Goal: Navigation & Orientation: Find specific page/section

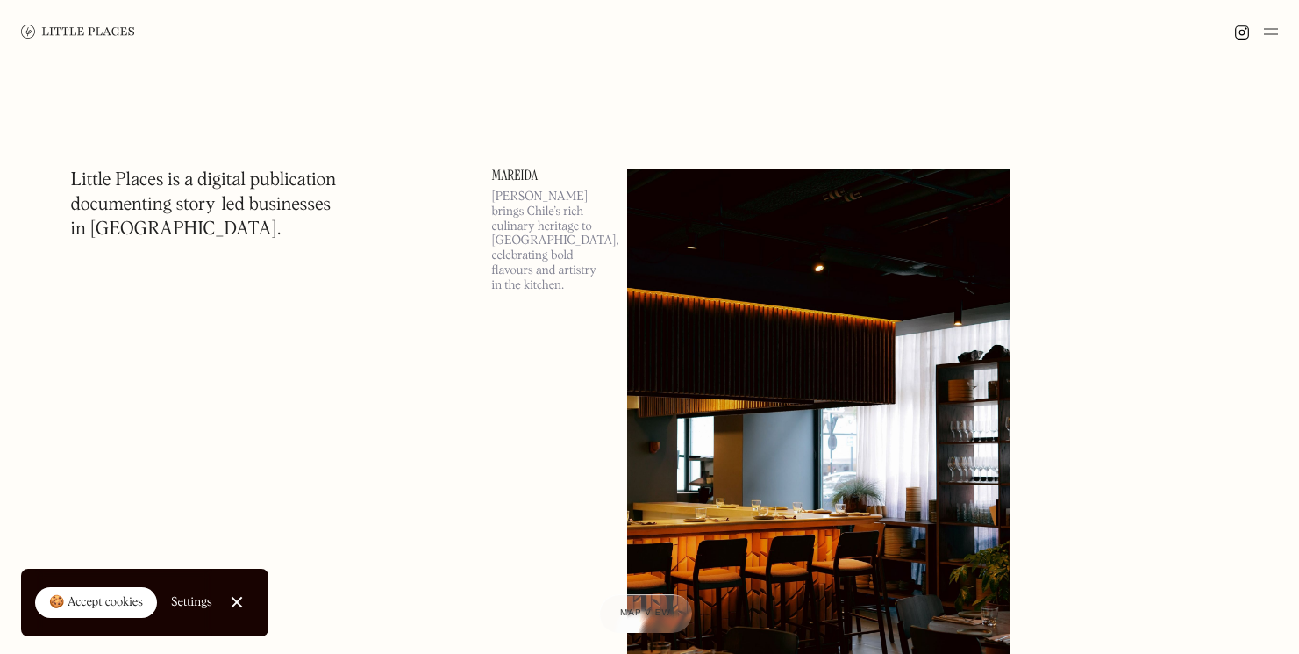
click at [47, 25] on img at bounding box center [78, 32] width 114 height 14
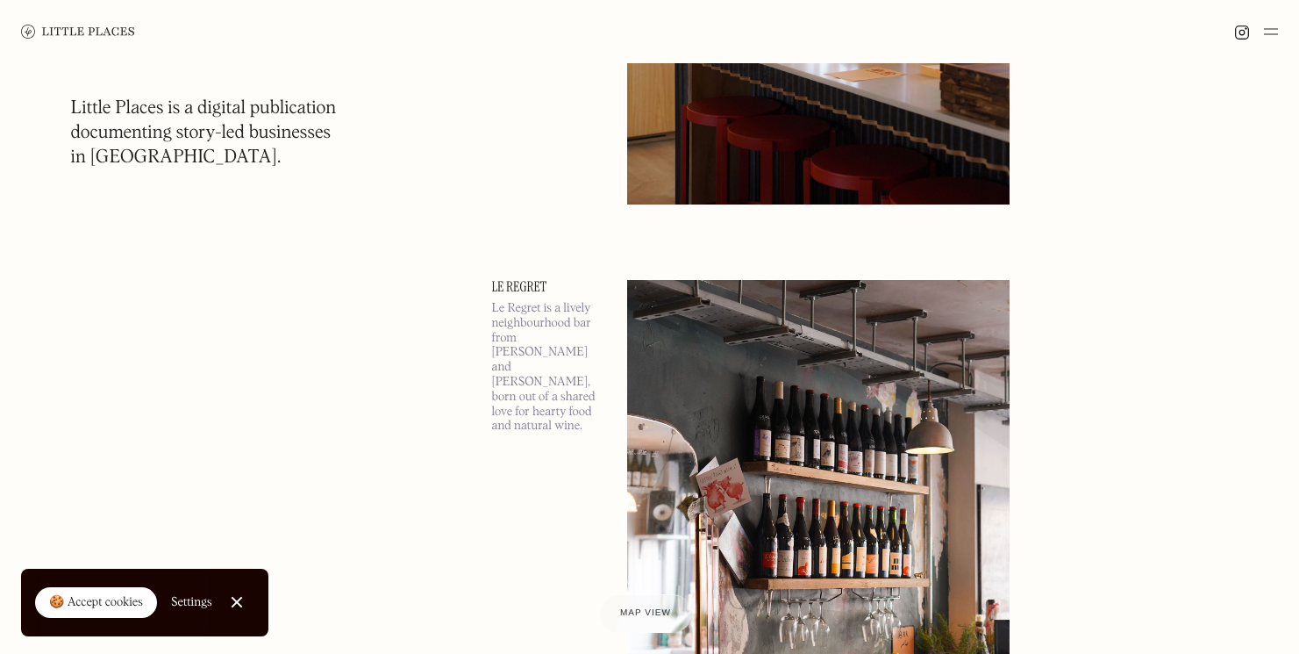
scroll to position [1540, 0]
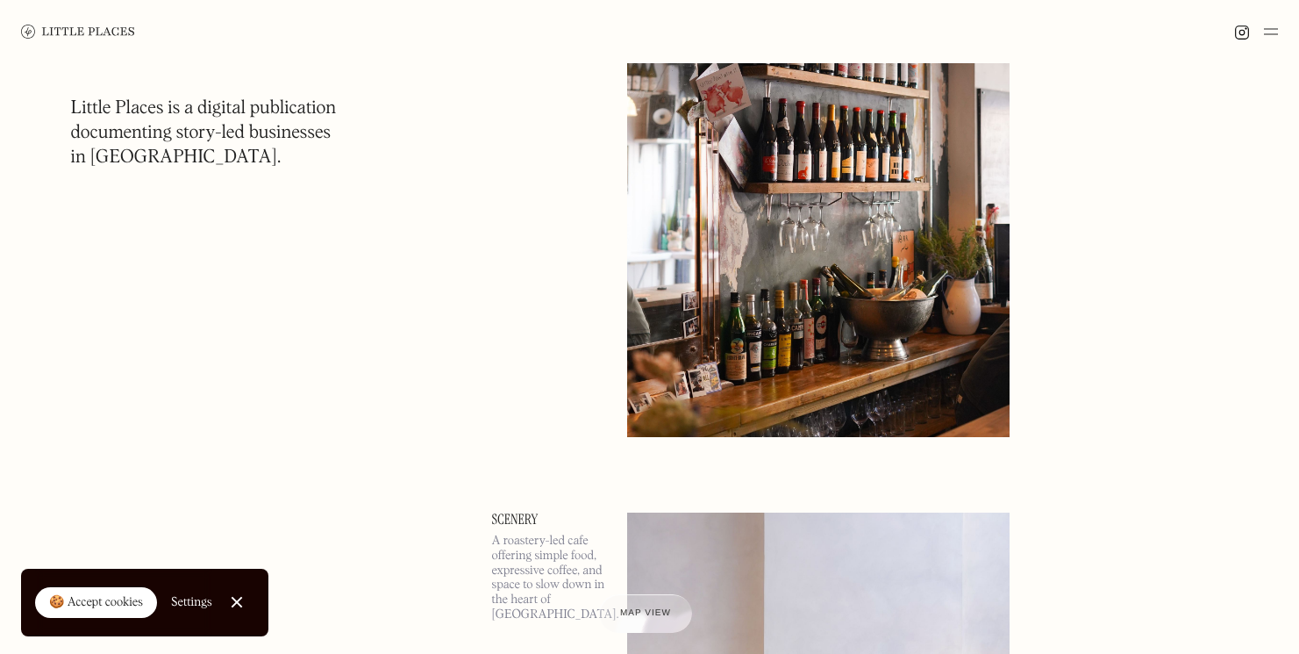
click at [1270, 32] on img at bounding box center [1271, 31] width 14 height 21
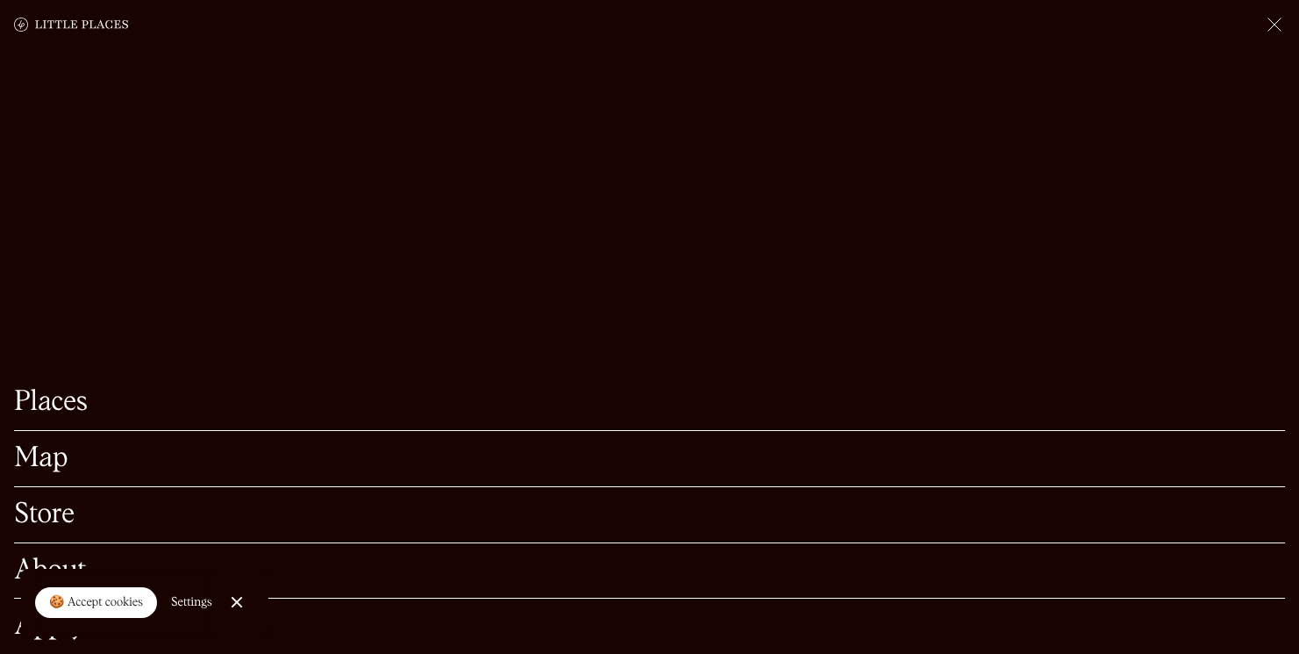
scroll to position [1720, 0]
click at [54, 407] on link "Places" at bounding box center [649, 402] width 1271 height 27
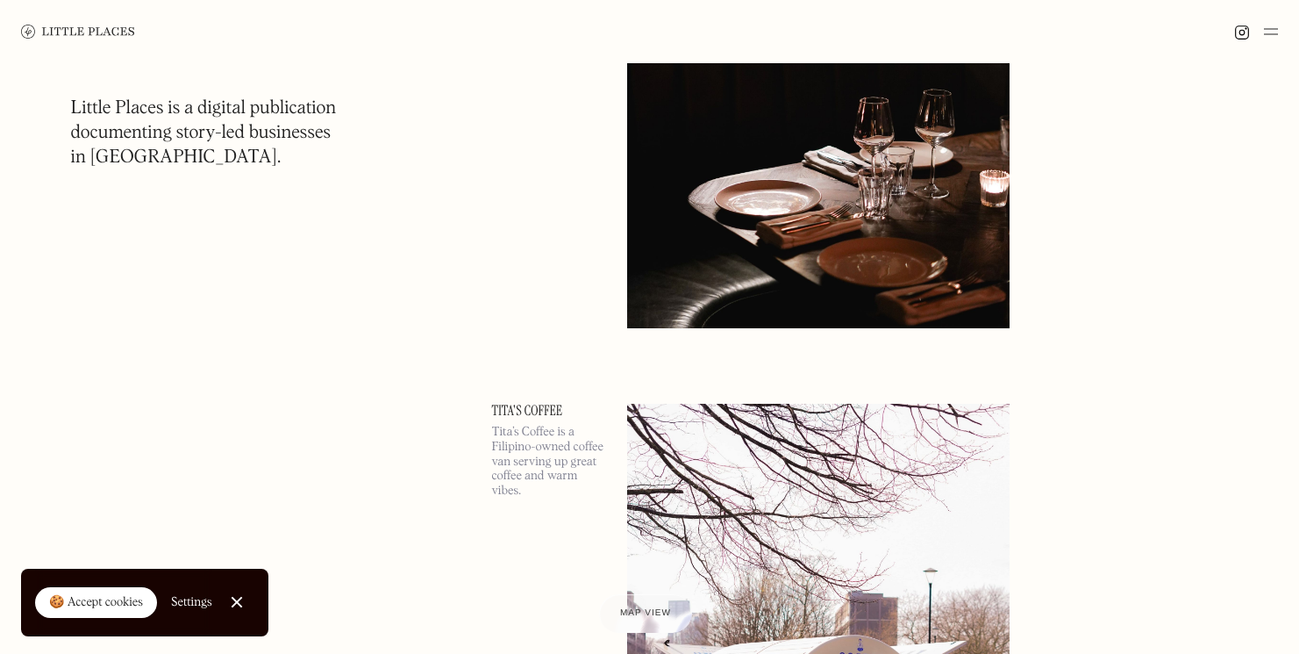
scroll to position [13089, 0]
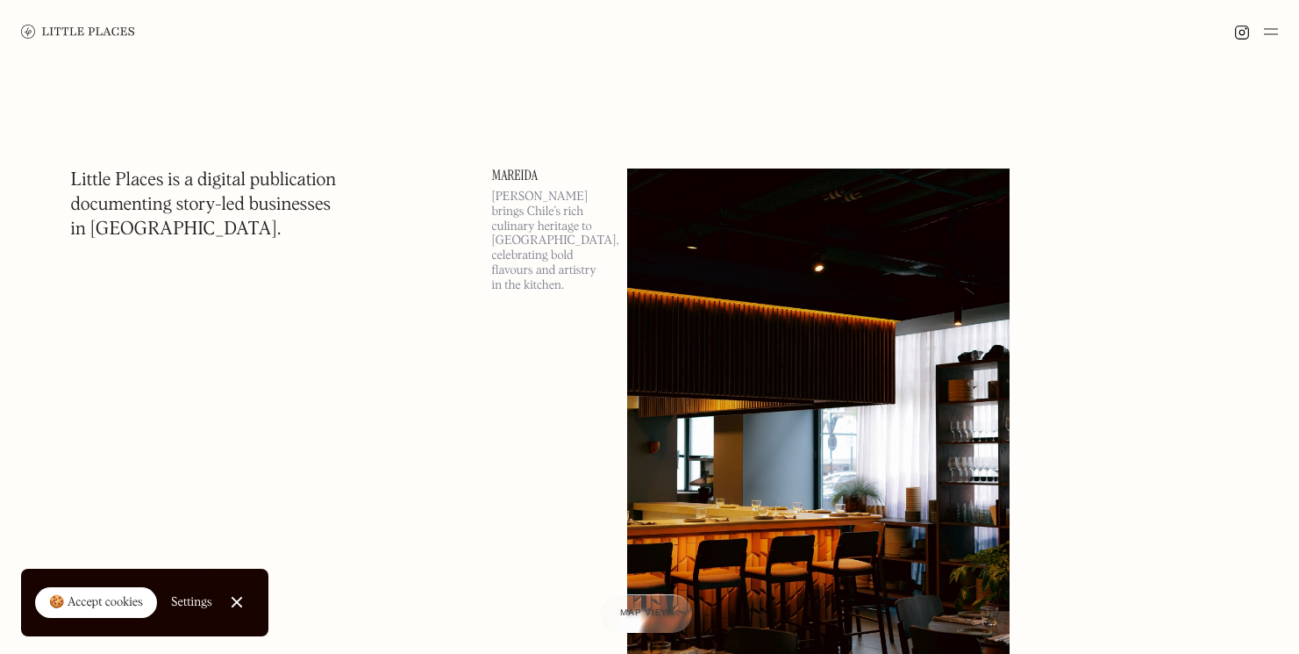
click at [1263, 28] on div at bounding box center [1256, 31] width 44 height 21
click at [1272, 29] on img at bounding box center [1271, 31] width 14 height 21
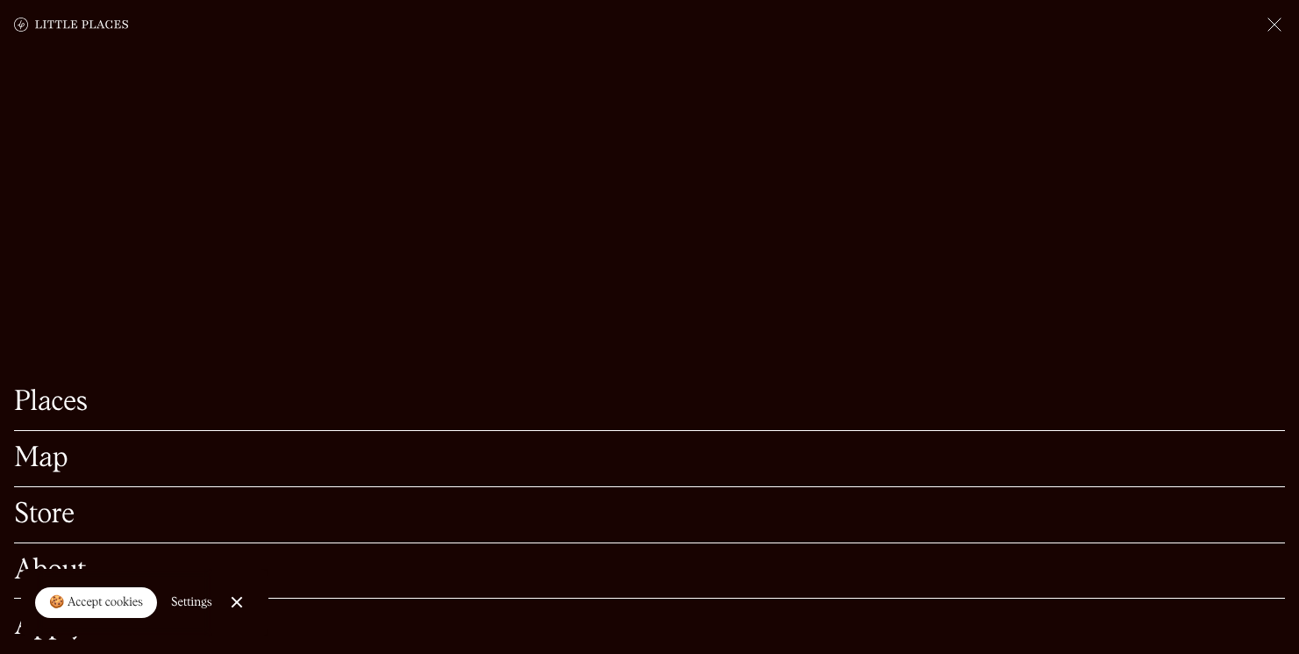
scroll to position [172, 0]
click at [75, 405] on link "Places" at bounding box center [649, 402] width 1271 height 27
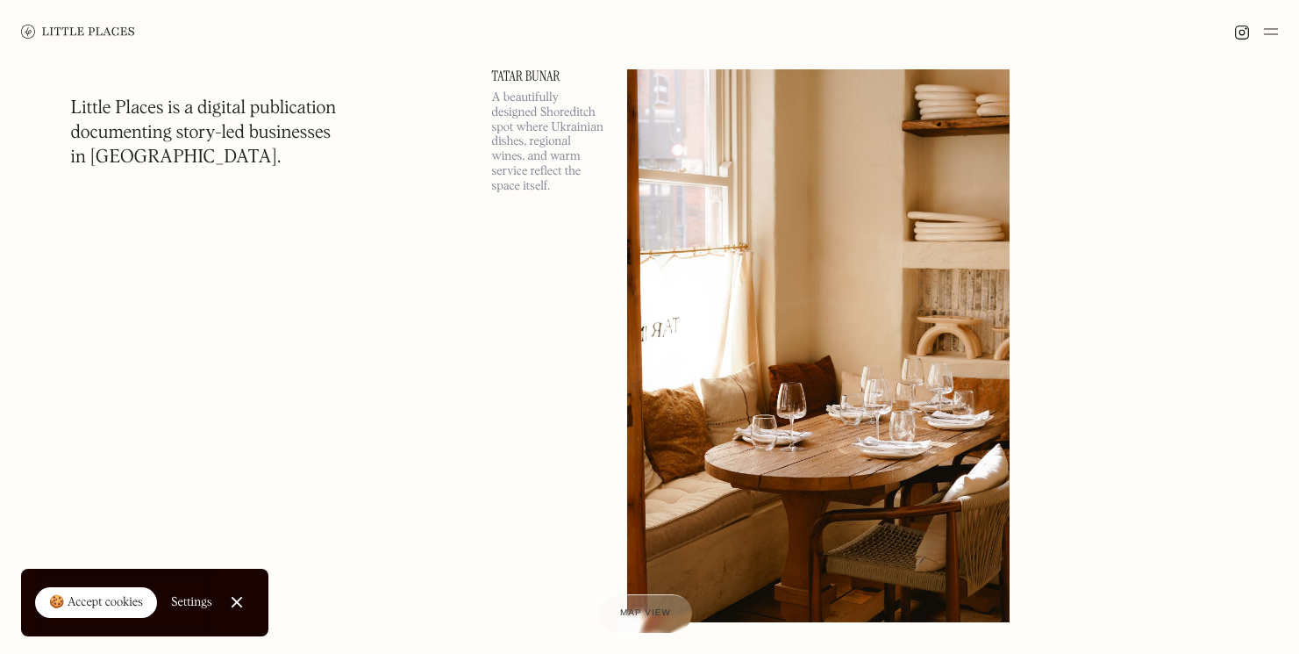
scroll to position [5114, 0]
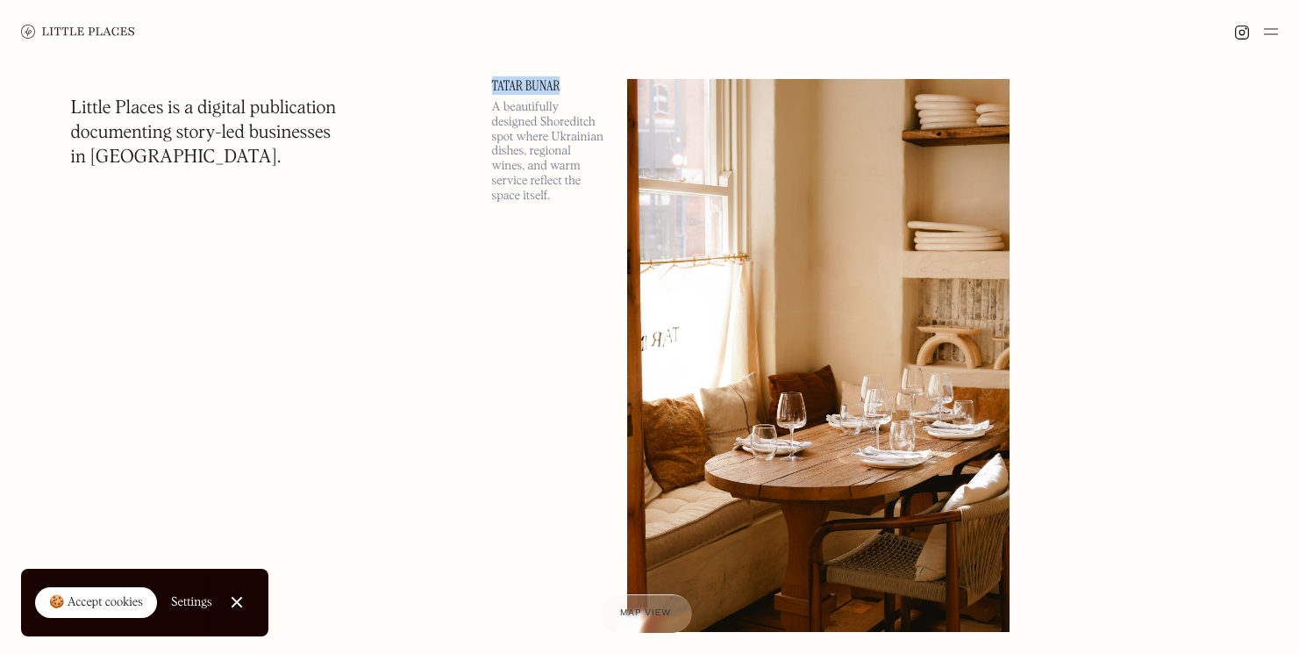
click at [1090, 444] on link at bounding box center [900, 340] width 546 height 523
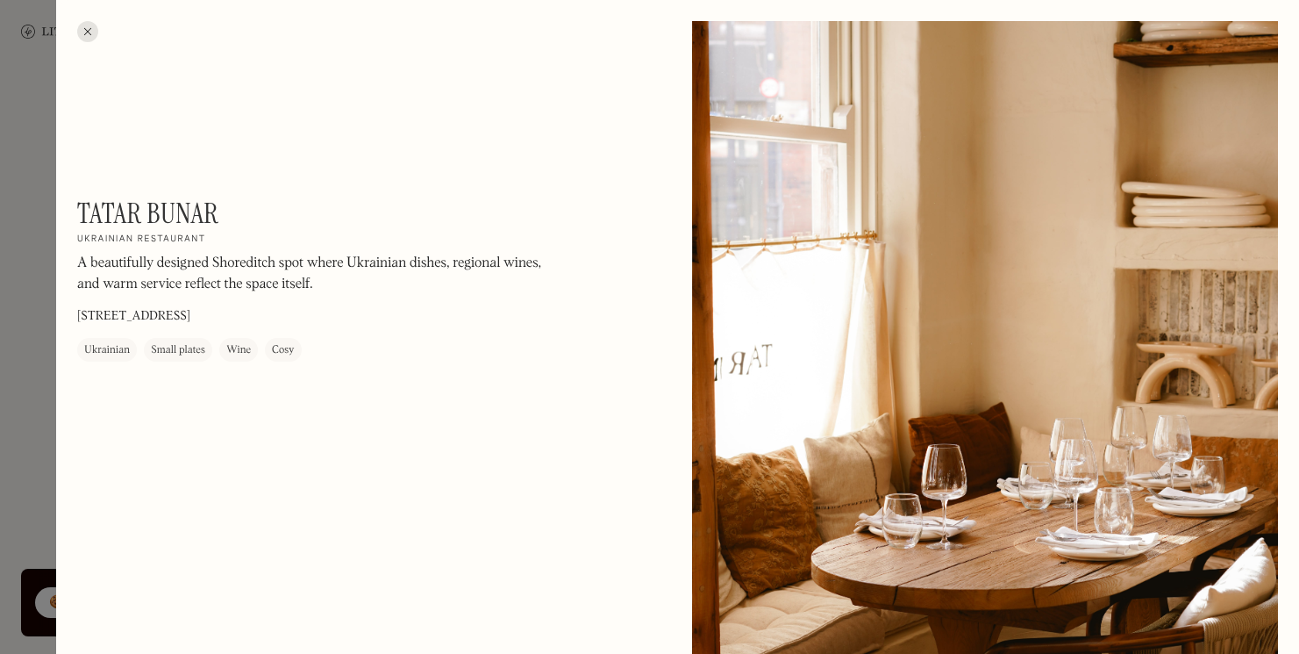
click at [89, 31] on div at bounding box center [87, 31] width 21 height 21
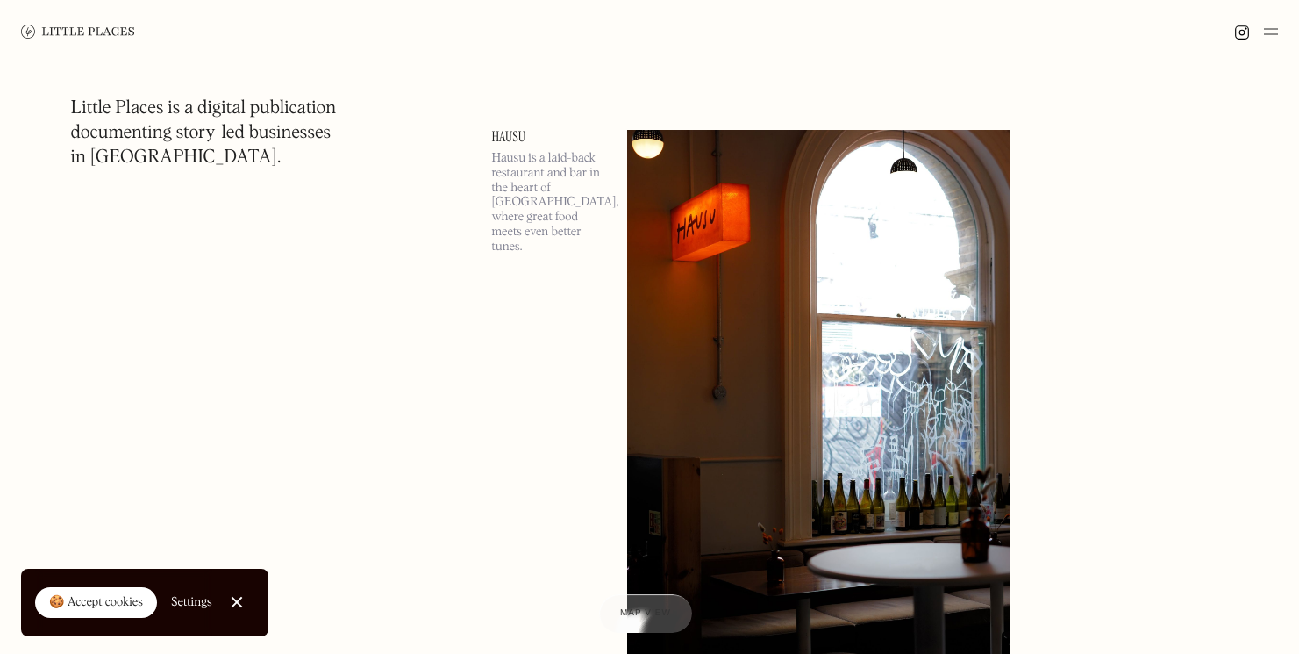
scroll to position [14475, 0]
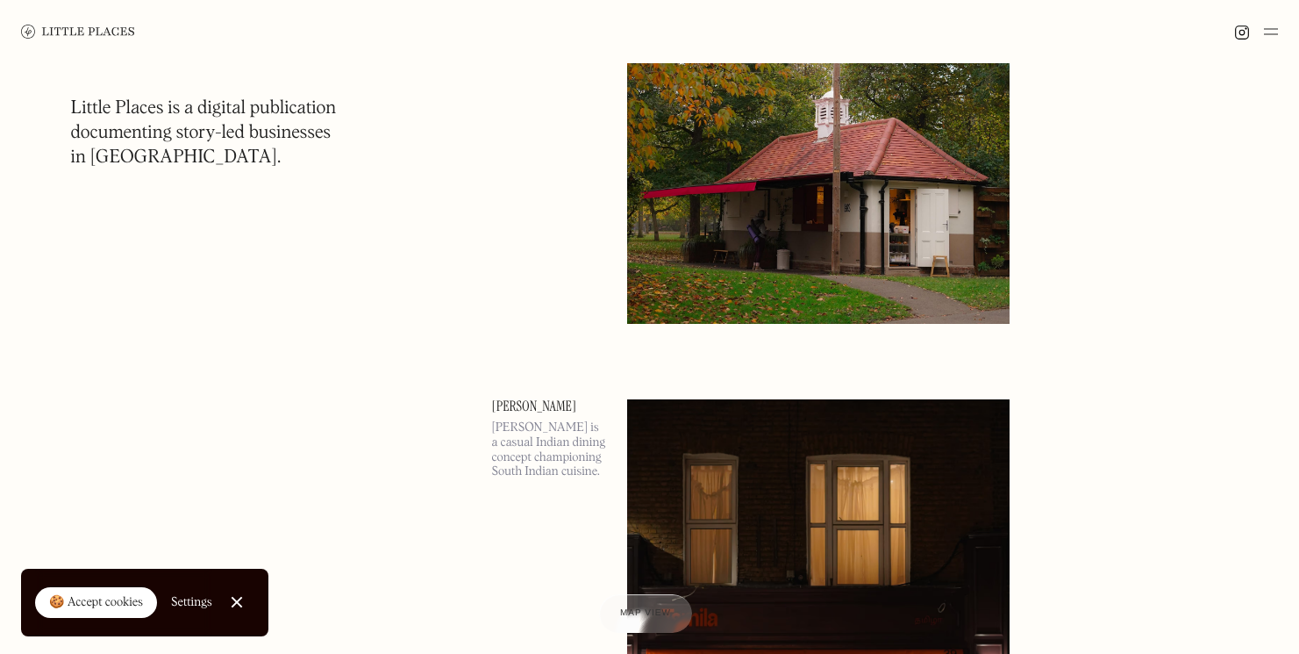
scroll to position [28190, 0]
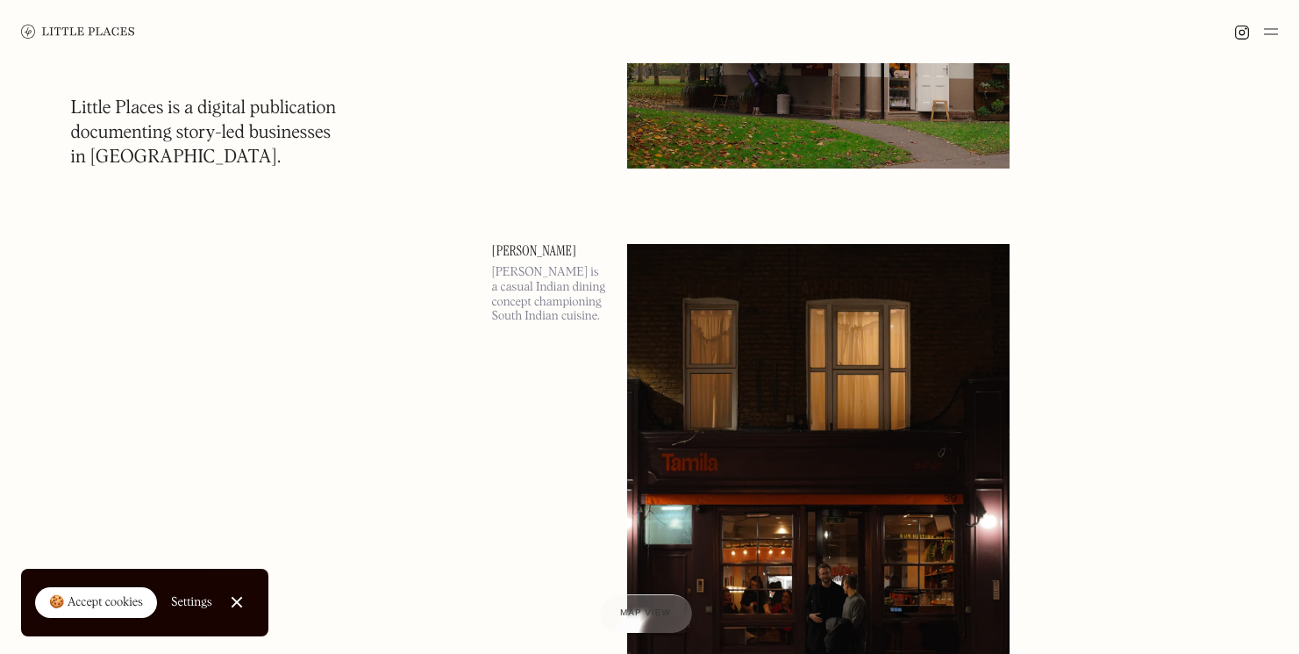
click at [553, 416] on div "Tamila Tamila is a casual Indian dining concept championing South Indian cuisin…" at bounding box center [549, 505] width 114 height 523
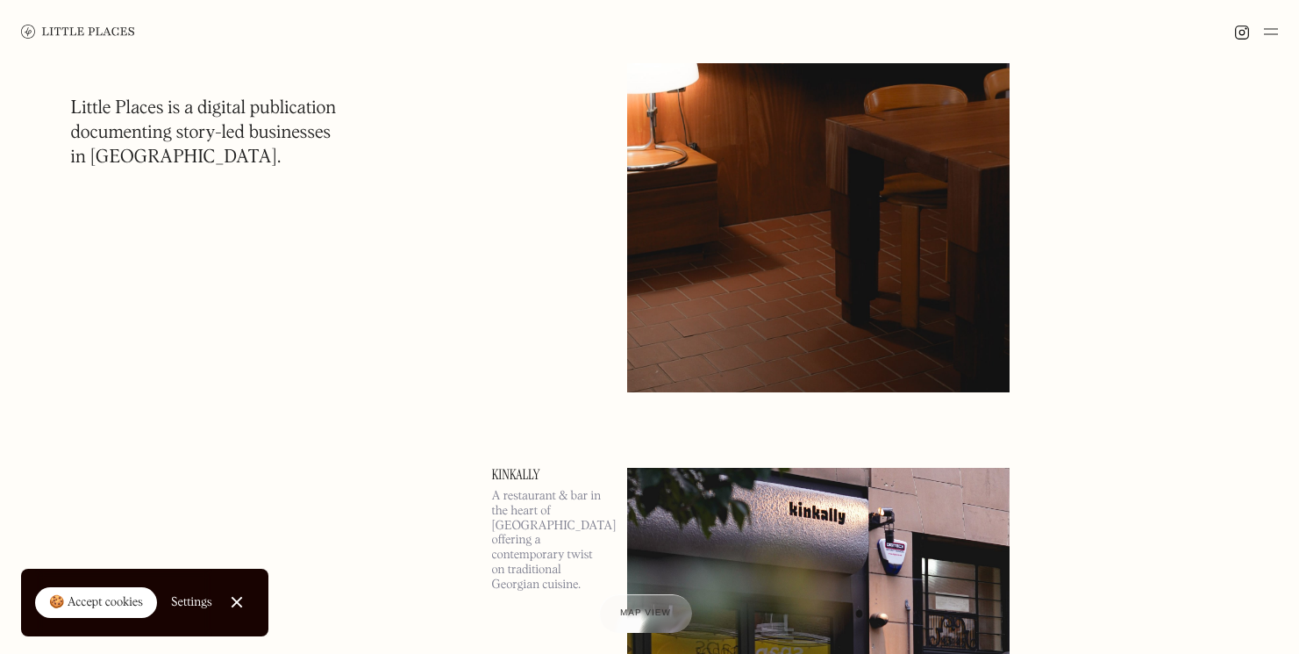
scroll to position [30546, 0]
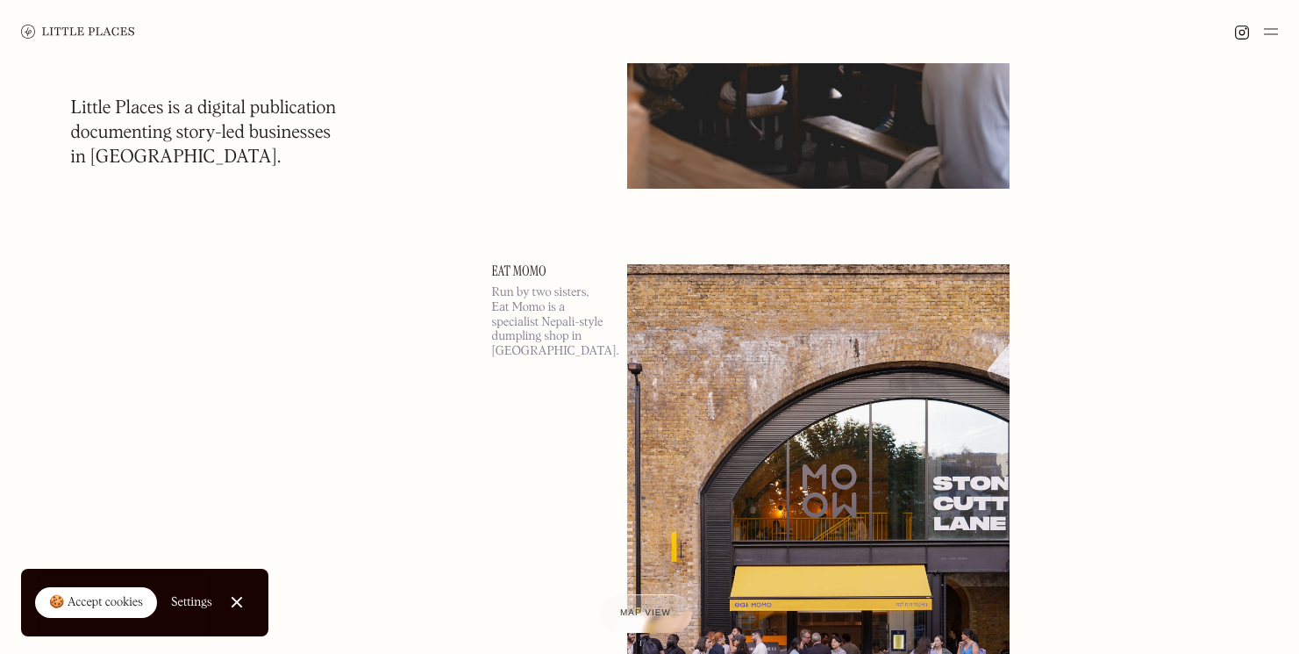
scroll to position [35708, 0]
click at [584, 411] on div "Eat Momo Run by two sisters, Eat Momo is a specialist Nepali-style dumpling sho…" at bounding box center [549, 524] width 114 height 523
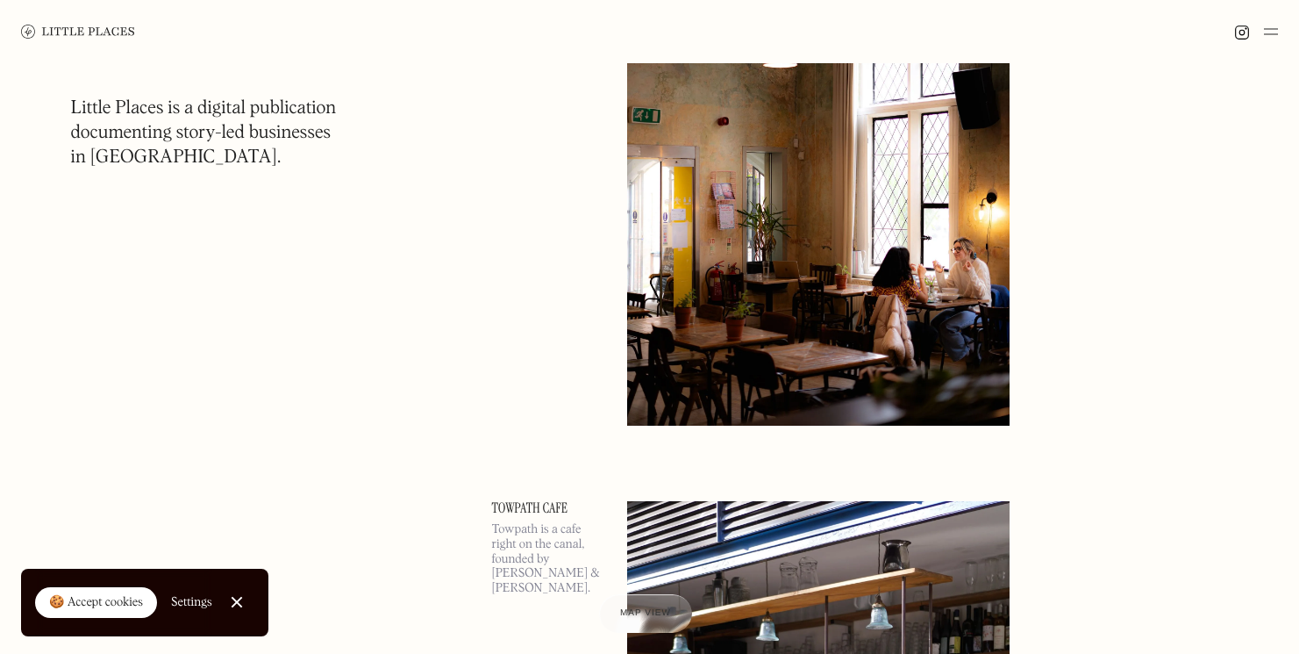
scroll to position [45692, 0]
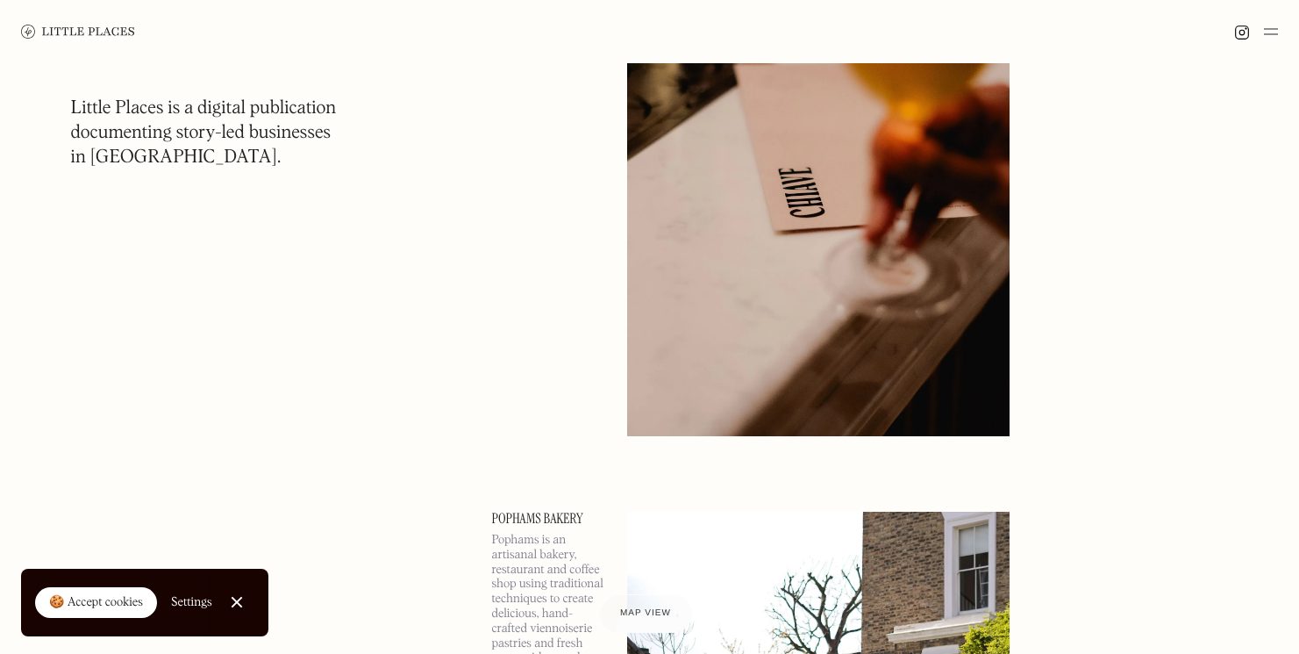
scroll to position [51528, 0]
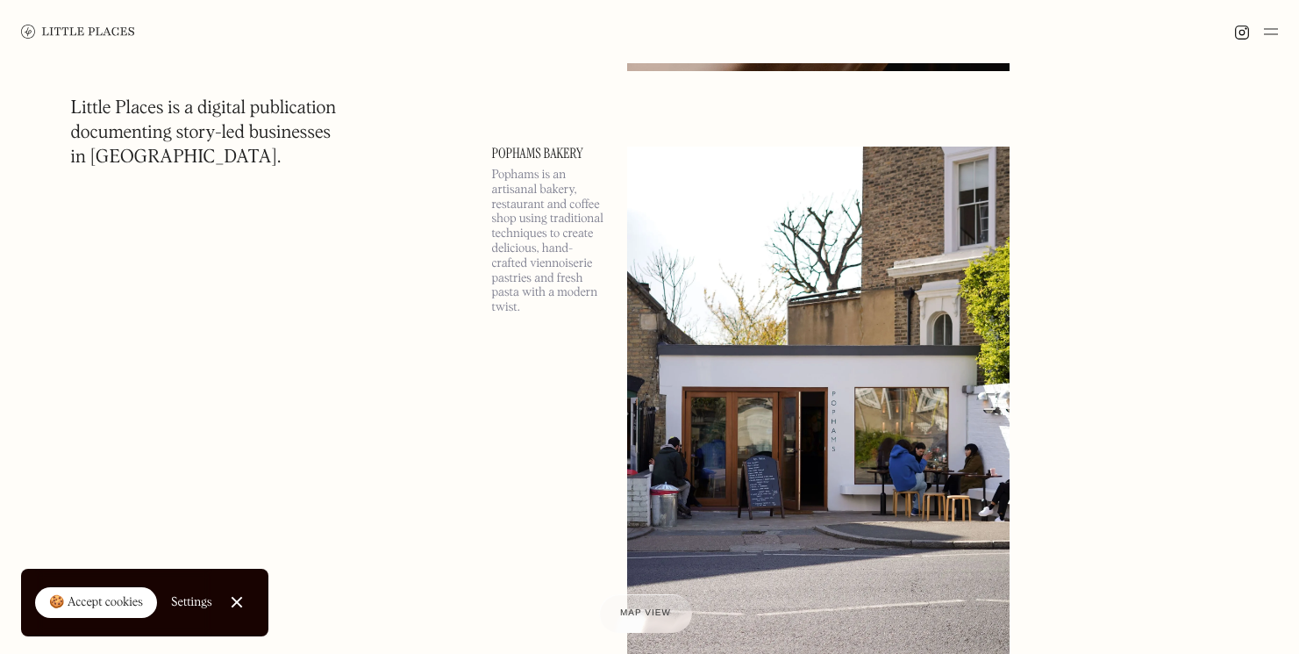
click at [568, 490] on div "Pophams Bakery Pophams is an artisanal bakery, restaurant and coffee shop using…" at bounding box center [549, 408] width 114 height 523
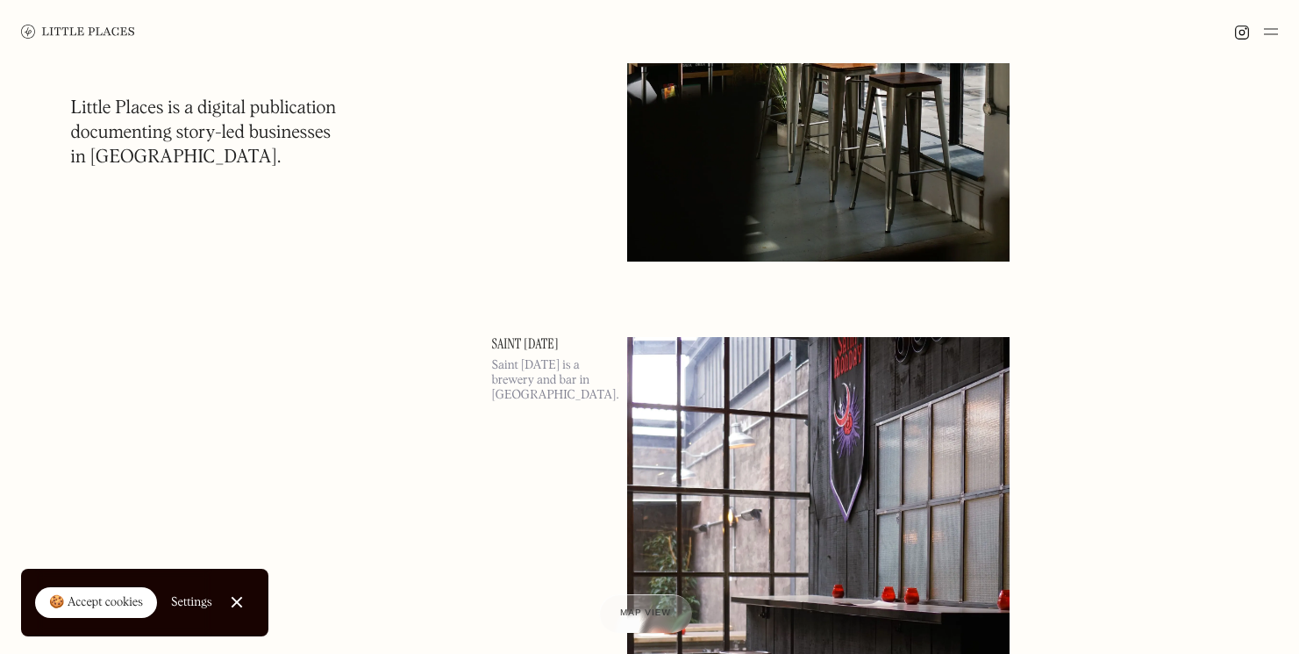
scroll to position [60765, 0]
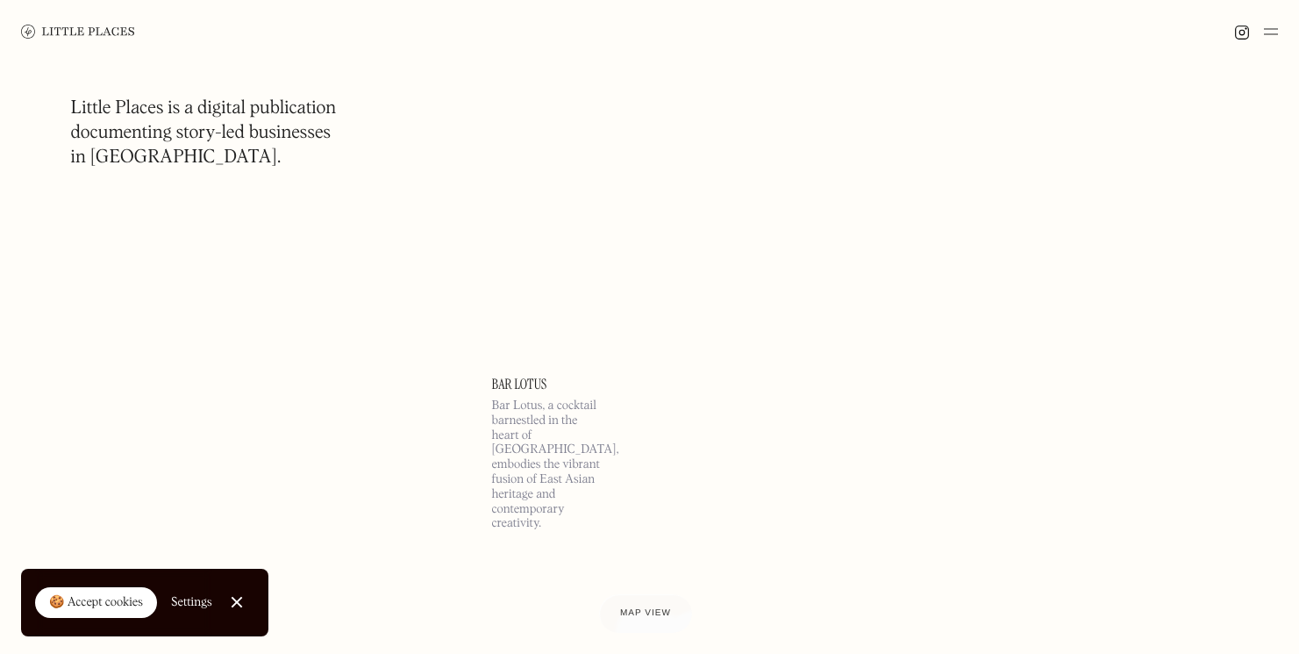
scroll to position [74346, 0]
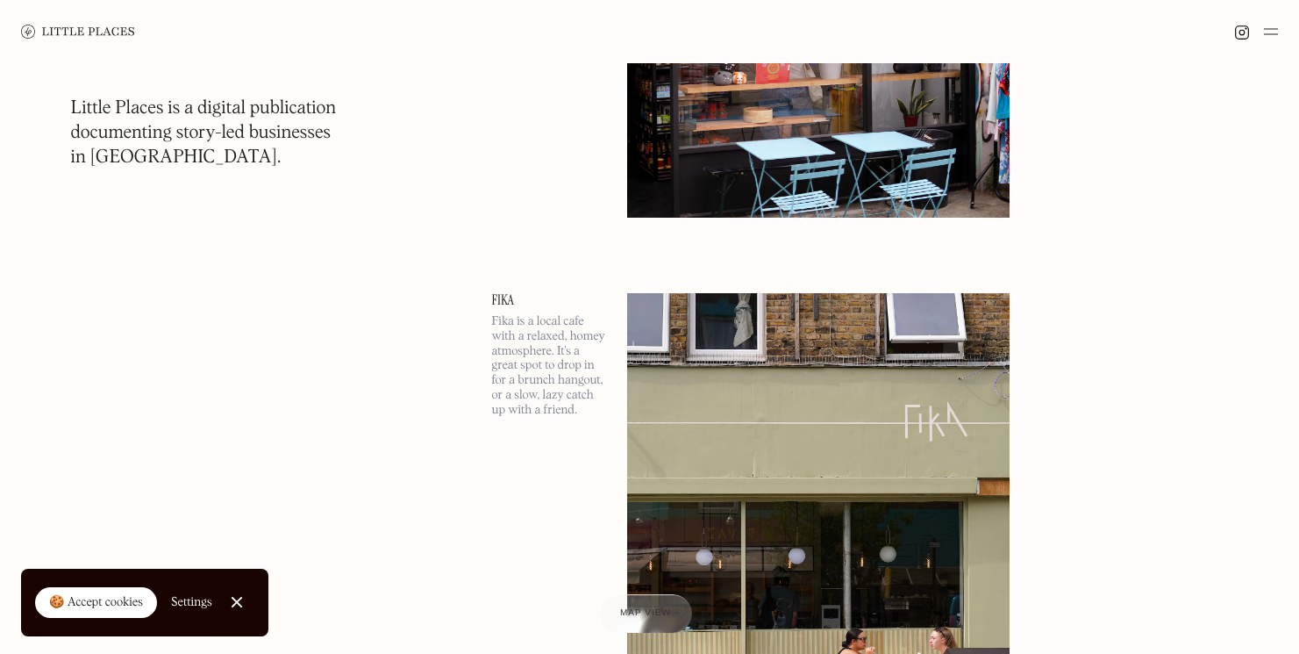
scroll to position [82155, 0]
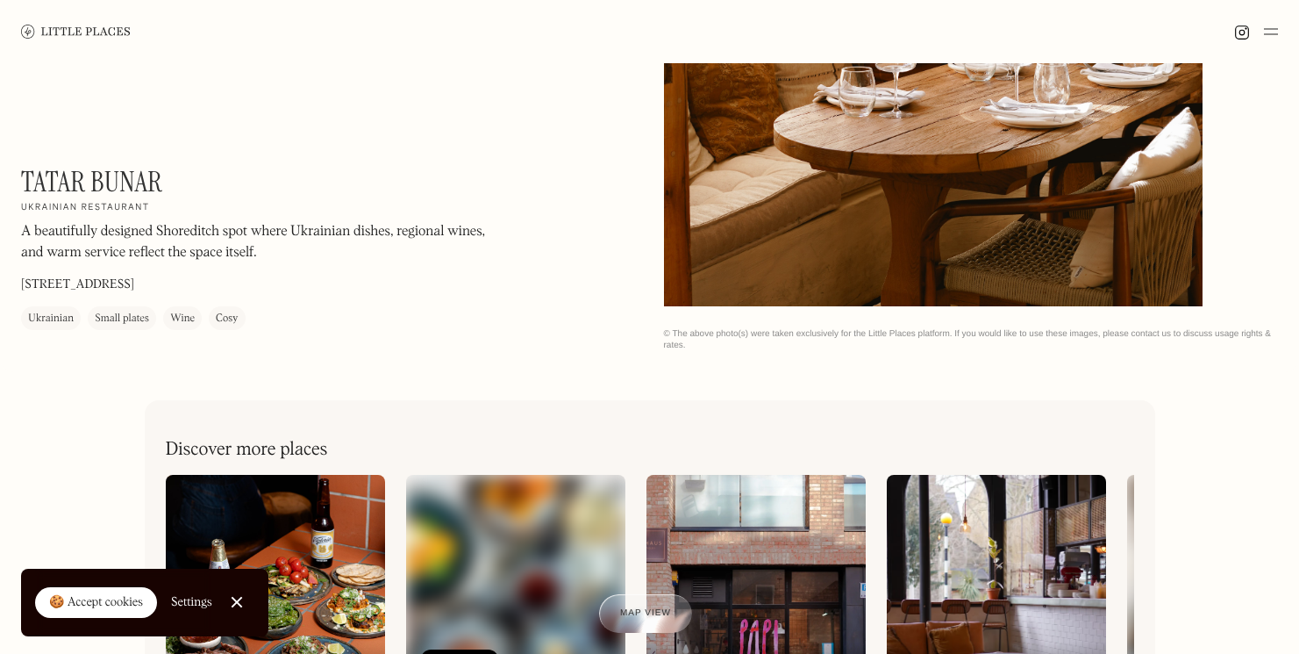
scroll to position [450, 0]
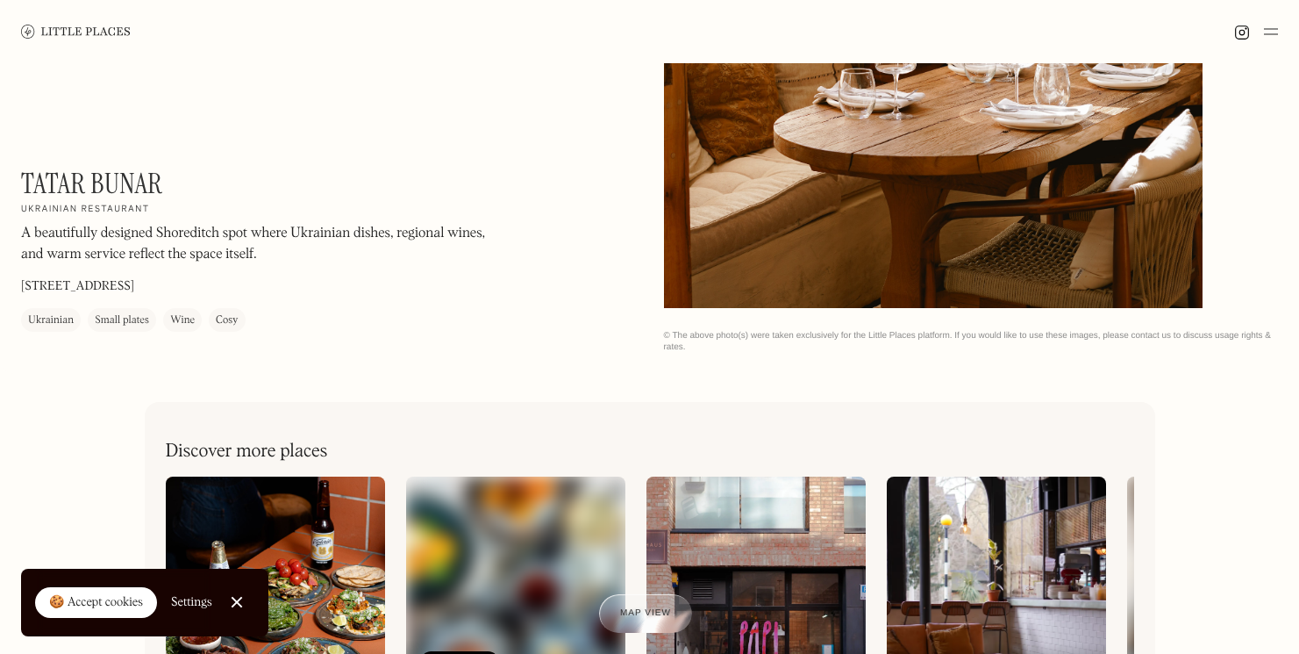
click at [136, 179] on h1 "Tatar Bunar" at bounding box center [91, 183] width 141 height 33
drag, startPoint x: 175, startPoint y: 181, endPoint x: 26, endPoint y: 180, distance: 148.3
click at [26, 180] on div "Tatar Bunar On Our Radar Ukrainian restaurant A beautifully designed Shoreditch…" at bounding box center [258, 249] width 474 height 165
copy h1 "Tatar Bunar"
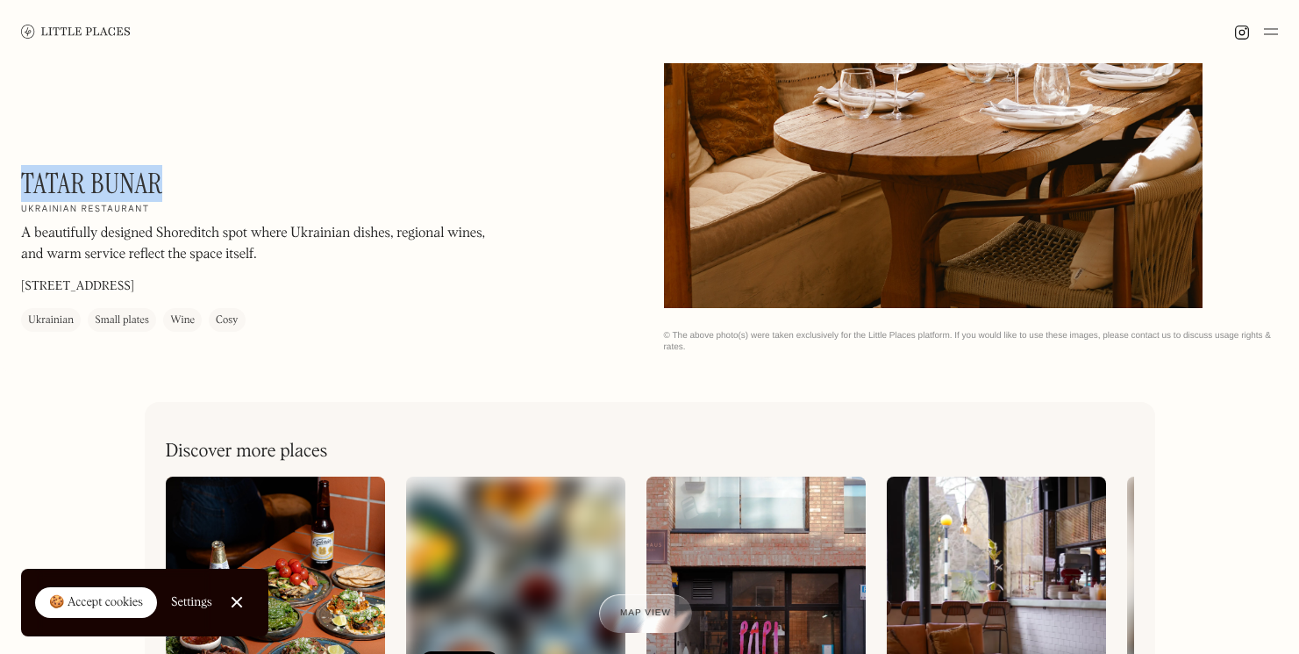
scroll to position [863, 0]
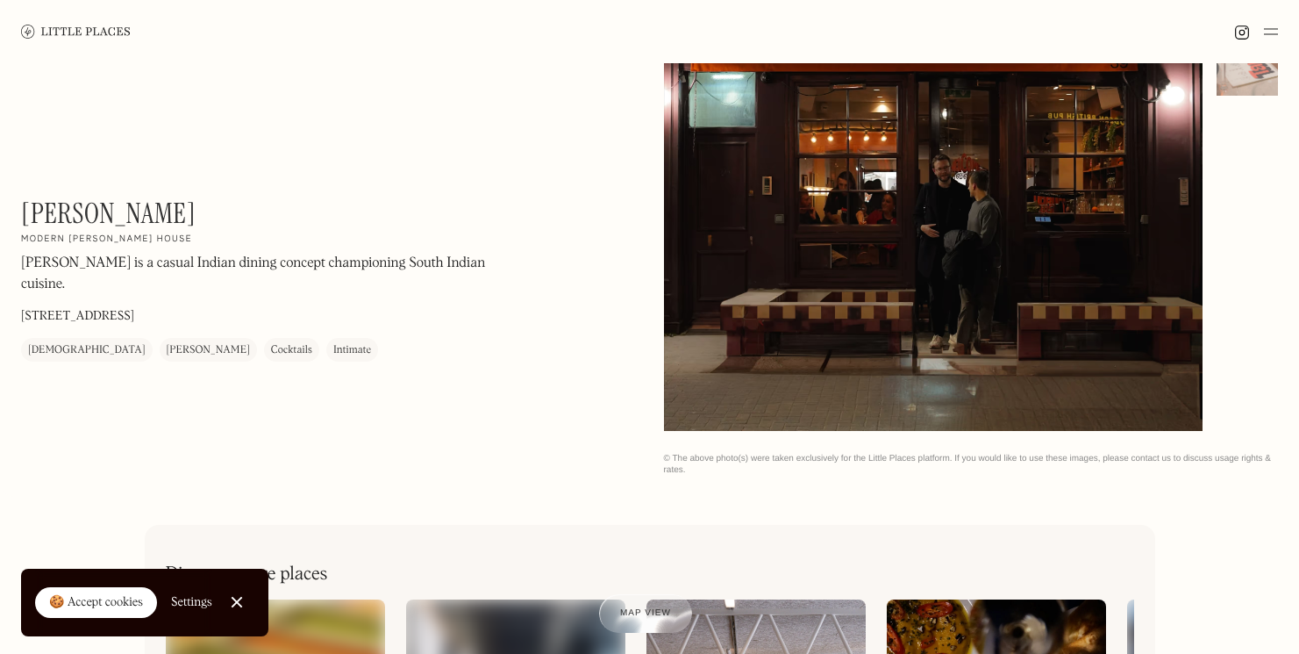
scroll to position [261, 0]
